Goal: Information Seeking & Learning: Learn about a topic

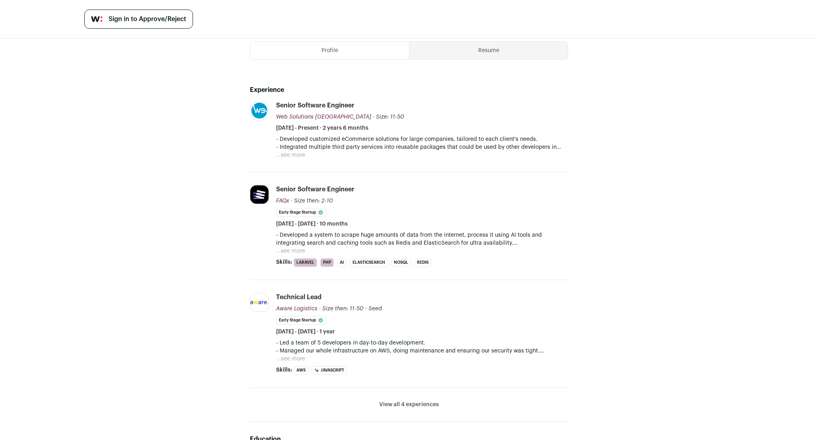
scroll to position [211, 0]
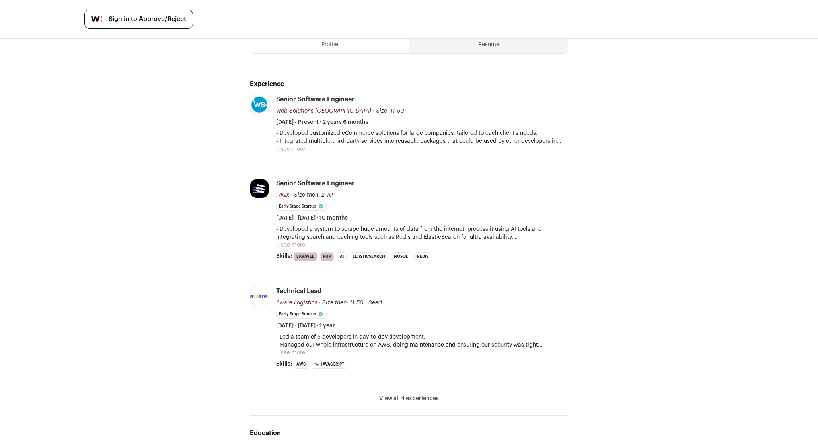
click at [186, 168] on div "[PERSON_NAME] 10 YOE Download resume [GEOGRAPHIC_DATA], [GEOGRAPHIC_DATA], [GEO…" at bounding box center [409, 291] width 818 height 928
click at [293, 145] on p "- Integrated multiple third party services into reusable packages that could be…" at bounding box center [422, 141] width 292 height 8
click at [293, 153] on button "...see more" at bounding box center [290, 149] width 29 height 8
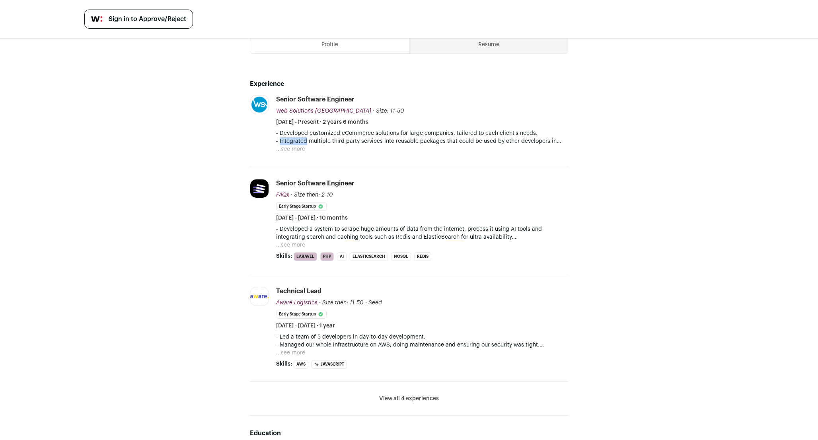
scroll to position [219, 0]
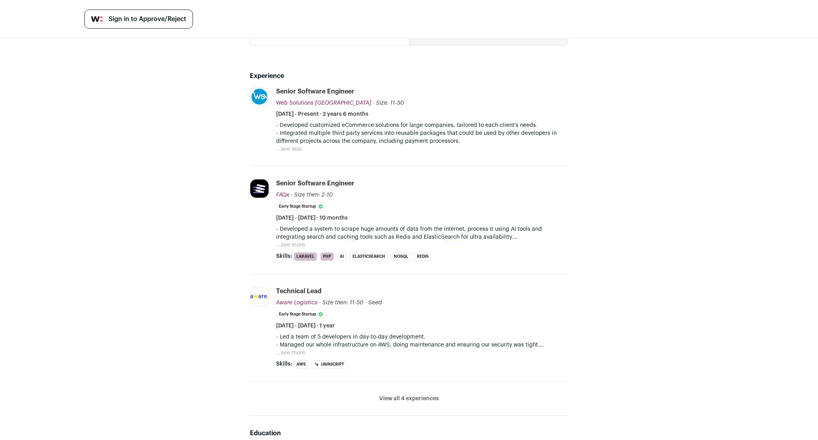
click at [236, 169] on div "[PERSON_NAME] 10 YOE Download resume [GEOGRAPHIC_DATA], [GEOGRAPHIC_DATA], [GEO…" at bounding box center [409, 287] width 357 height 936
click at [336, 129] on p "- Developed customized eCommerce solutions for large companies, tailored to eac…" at bounding box center [422, 125] width 292 height 8
click at [378, 140] on p "- Integrated multiple third party services into reusable packages that could be…" at bounding box center [422, 137] width 292 height 16
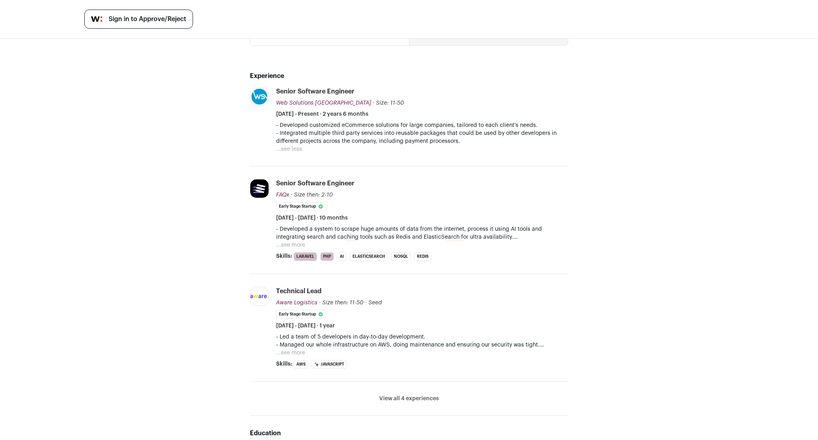
click at [378, 140] on p "- Integrated multiple third party services into reusable packages that could be…" at bounding box center [422, 137] width 292 height 16
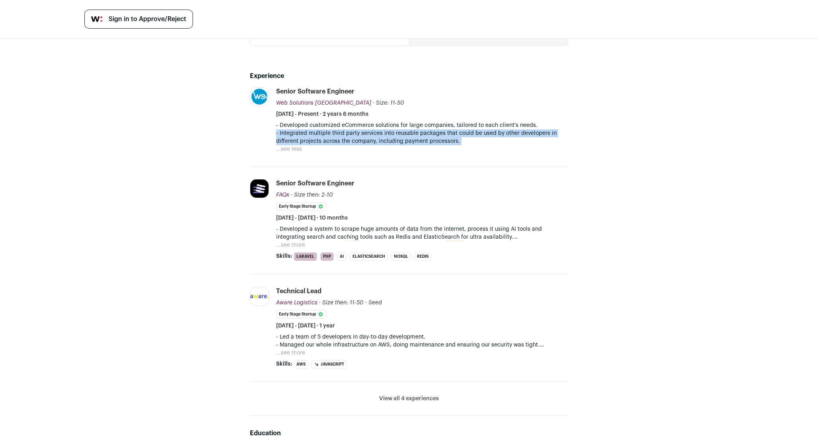
click at [389, 129] on p "- Developed customized eCommerce solutions for large companies, tailored to eac…" at bounding box center [422, 125] width 292 height 8
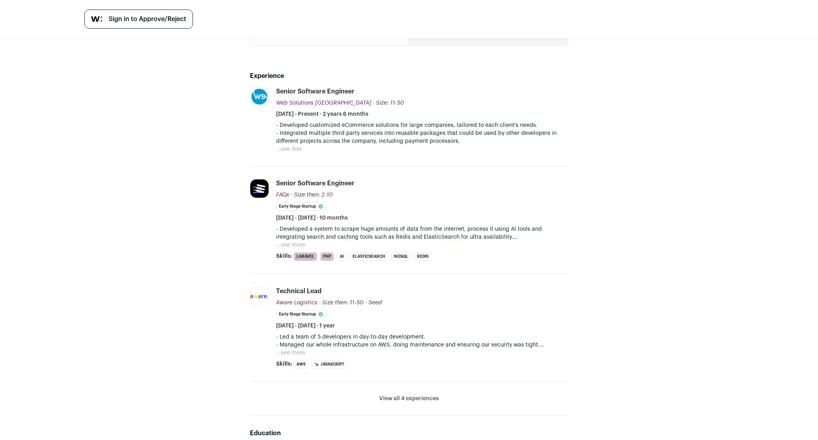
click at [389, 129] on p "- Developed customized eCommerce solutions for large companies, tailored to eac…" at bounding box center [422, 125] width 292 height 8
click at [371, 138] on p "- Integrated multiple third party services into reusable packages that could be…" at bounding box center [422, 137] width 292 height 16
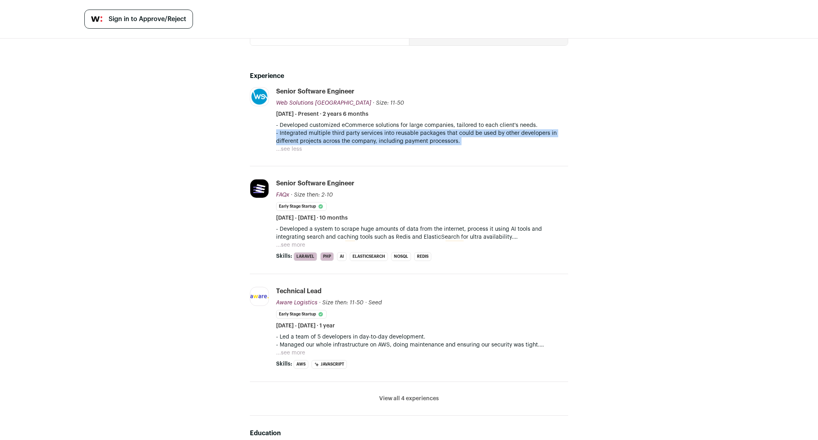
click at [396, 129] on p "- Developed customized eCommerce solutions for large companies, tailored to eac…" at bounding box center [422, 125] width 292 height 8
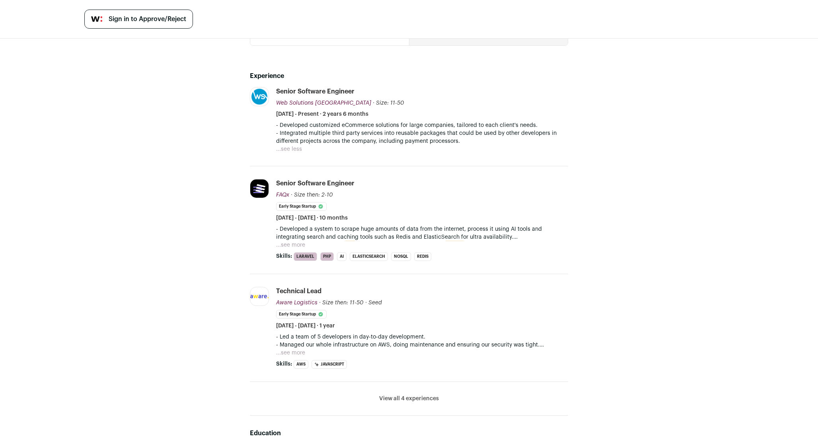
click at [396, 129] on p "- Developed customized eCommerce solutions for large companies, tailored to eac…" at bounding box center [422, 125] width 292 height 8
click at [405, 129] on p "- Developed customized eCommerce solutions for large companies, tailored to eac…" at bounding box center [422, 125] width 292 height 8
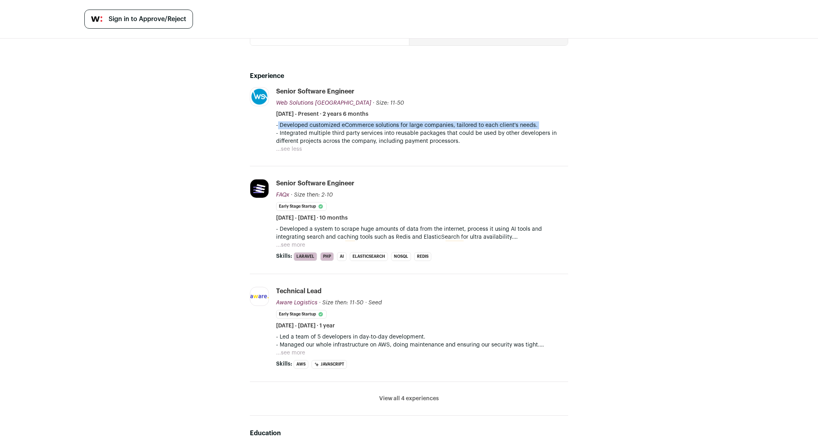
click at [373, 145] on p "- Integrated multiple third party services into reusable packages that could be…" at bounding box center [422, 137] width 292 height 16
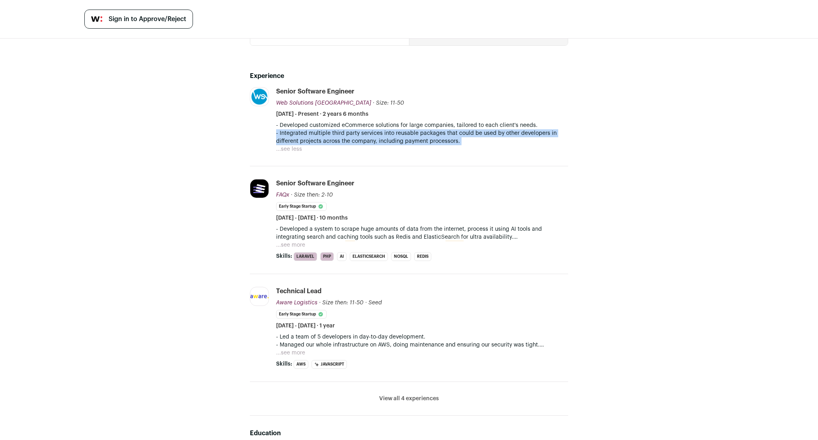
click at [398, 141] on p "- Integrated multiple third party services into reusable packages that could be…" at bounding box center [422, 137] width 292 height 16
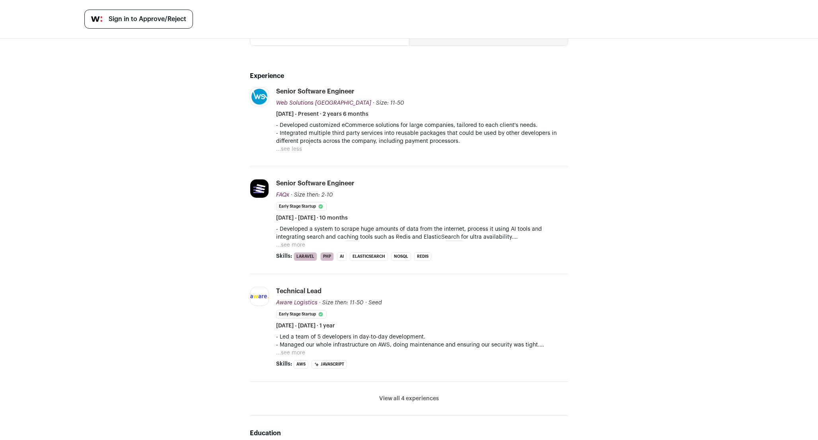
click at [398, 141] on p "- Integrated multiple third party services into reusable packages that could be…" at bounding box center [422, 137] width 292 height 16
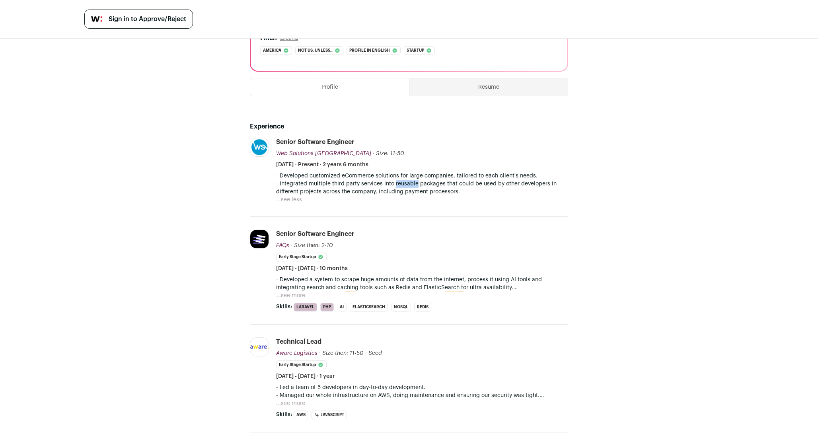
scroll to position [373, 0]
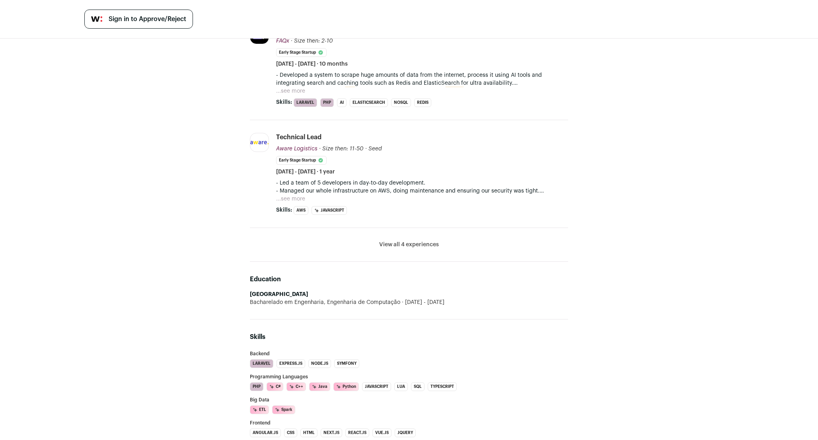
click at [391, 259] on li "View all 4 experiences View less" at bounding box center [409, 245] width 318 height 34
click at [391, 249] on button "View all 4 experiences" at bounding box center [409, 245] width 60 height 8
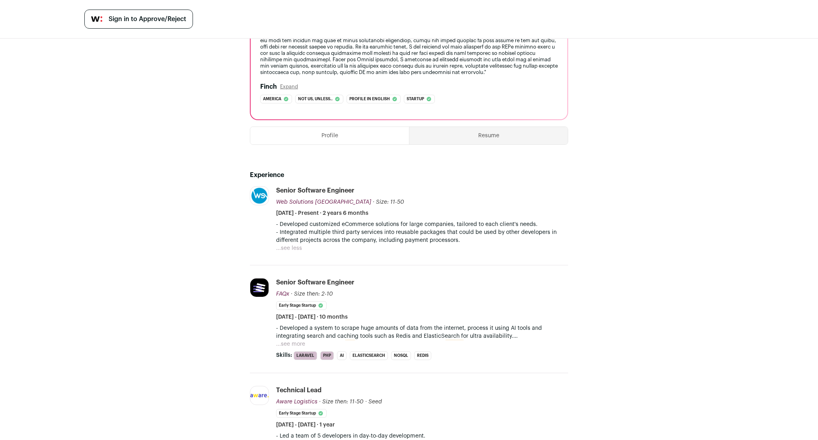
scroll to position [0, 0]
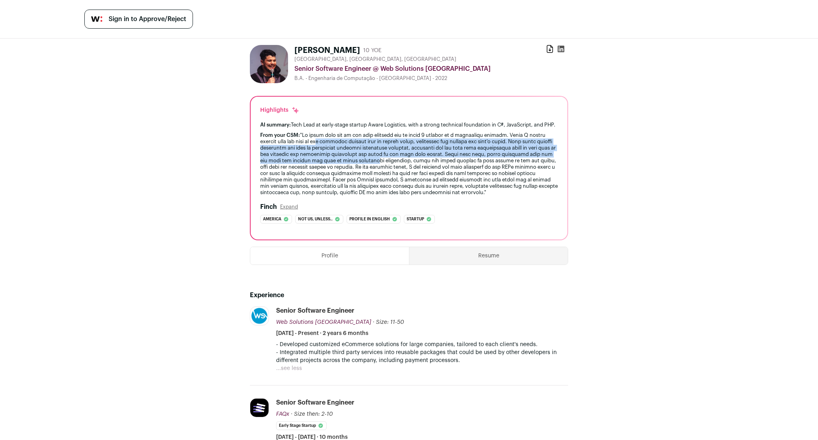
drag, startPoint x: 319, startPoint y: 149, endPoint x: 396, endPoint y: 166, distance: 79.5
click at [396, 166] on div "From your CSM:" at bounding box center [409, 164] width 298 height 64
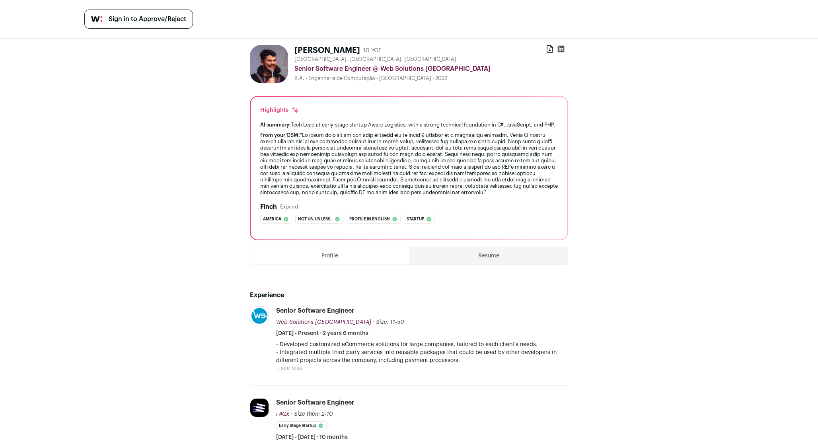
click at [328, 181] on div "From your CSM:" at bounding box center [409, 164] width 298 height 64
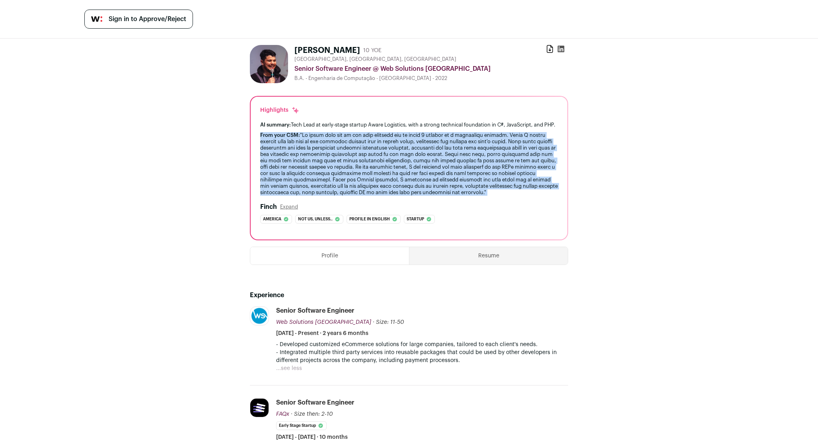
click at [350, 172] on div "From your CSM:" at bounding box center [409, 164] width 298 height 64
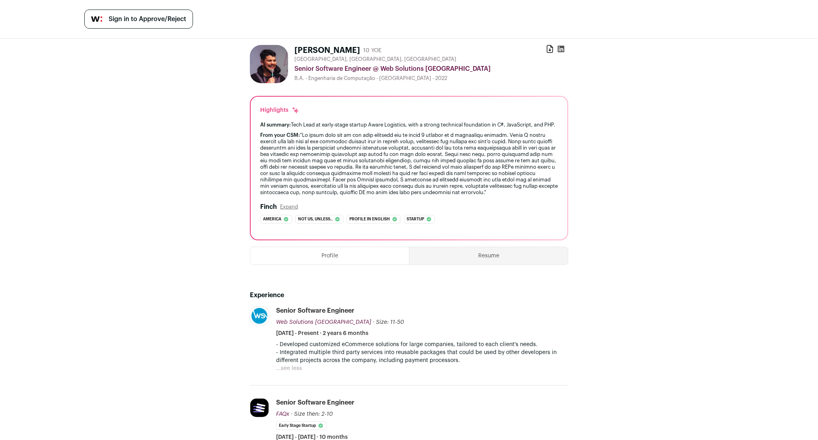
click at [350, 172] on div "From your CSM:" at bounding box center [409, 164] width 298 height 64
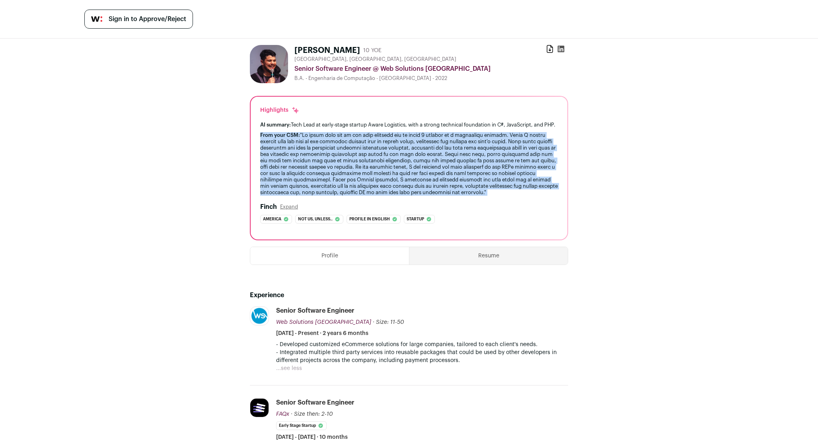
click at [350, 172] on div "From your CSM:" at bounding box center [409, 164] width 298 height 64
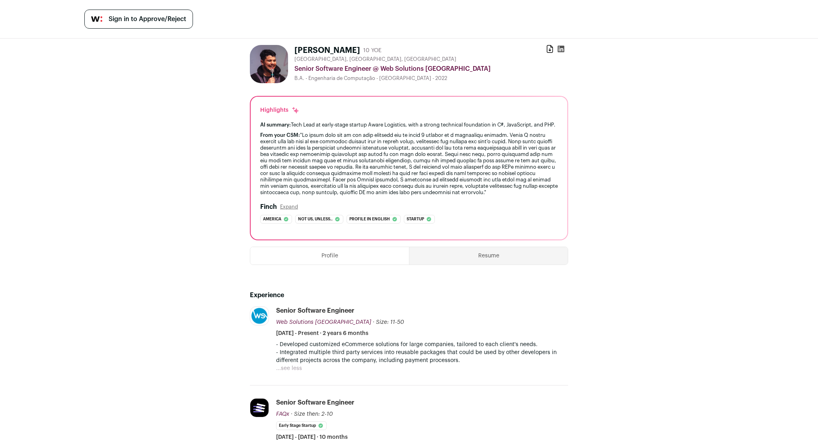
click at [360, 170] on div "From your CSM:" at bounding box center [409, 164] width 298 height 64
